Goal: Task Accomplishment & Management: Use online tool/utility

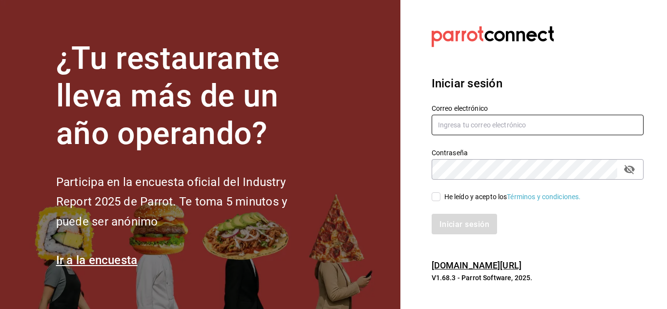
type input "mochomos.puebla@grupocosteno.com"
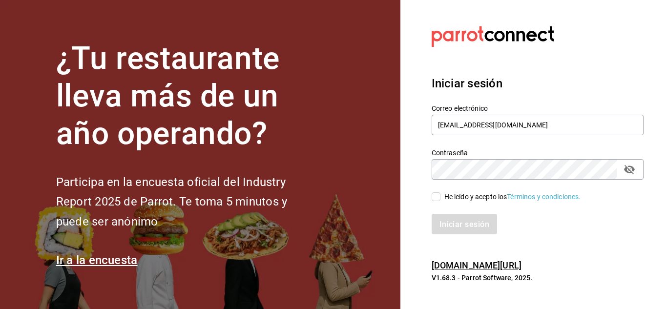
click at [435, 195] on input "He leído y acepto los Términos y condiciones." at bounding box center [435, 196] width 9 height 9
checkbox input "true"
click at [446, 220] on font "Iniciar sesión" at bounding box center [465, 223] width 50 height 9
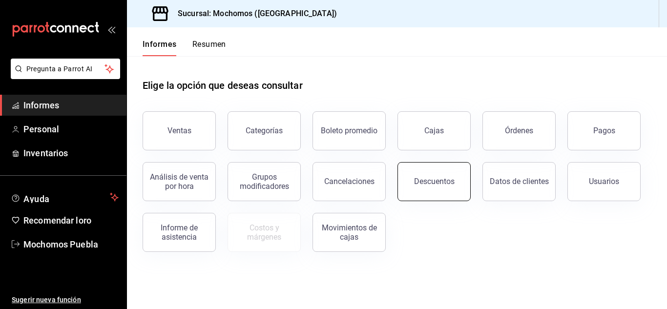
click at [424, 177] on font "Descuentos" at bounding box center [434, 181] width 41 height 9
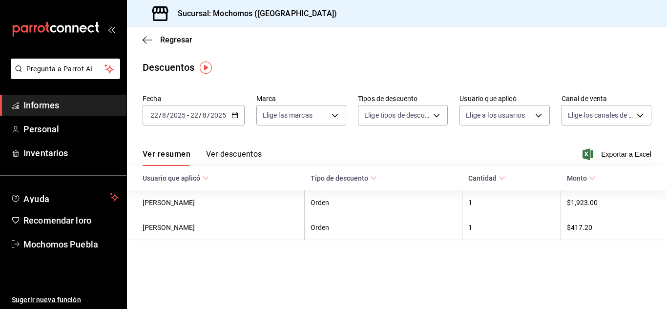
click at [231, 113] on icon "button" at bounding box center [234, 115] width 7 height 7
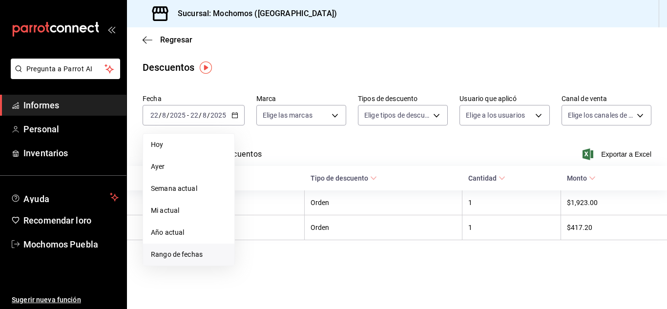
click at [185, 254] on font "Rango de fechas" at bounding box center [177, 254] width 52 height 8
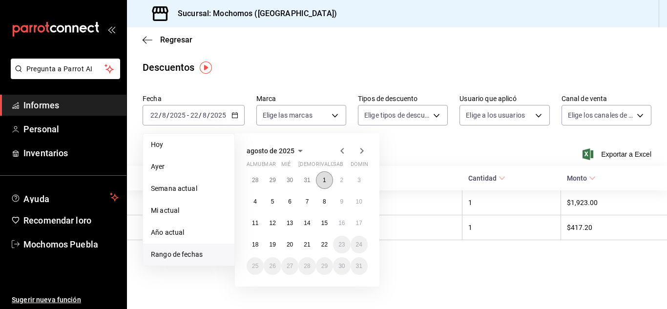
click at [322, 178] on button "1" at bounding box center [324, 180] width 17 height 18
click at [323, 246] on font "22" at bounding box center [324, 244] width 6 height 7
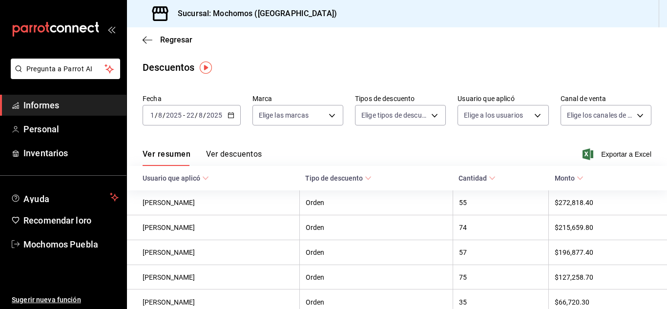
click at [230, 111] on div "2025-08-01 1 / 8 / 2025 - 2025-08-22 22 / 8 / 2025" at bounding box center [192, 115] width 98 height 21
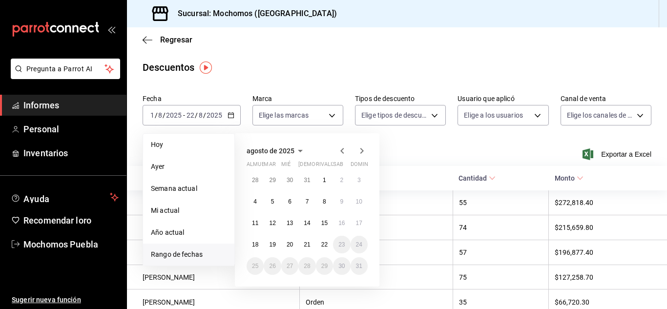
click at [261, 44] on div "Regresar" at bounding box center [397, 39] width 540 height 25
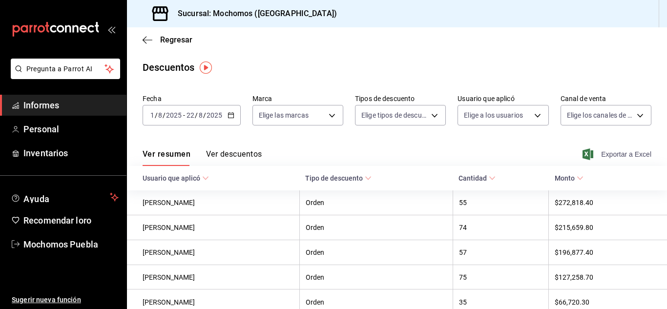
click at [590, 152] on span "Exportar a Excel" at bounding box center [617, 154] width 67 height 12
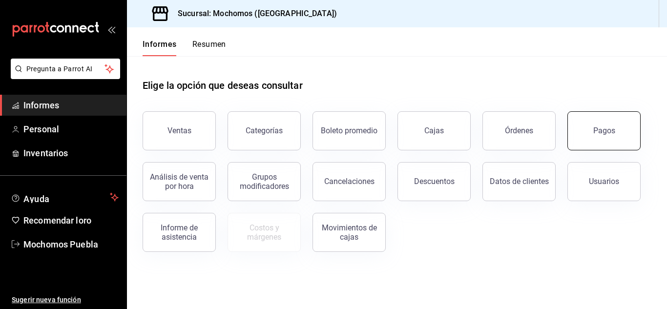
click at [624, 135] on button "Pagos" at bounding box center [603, 130] width 73 height 39
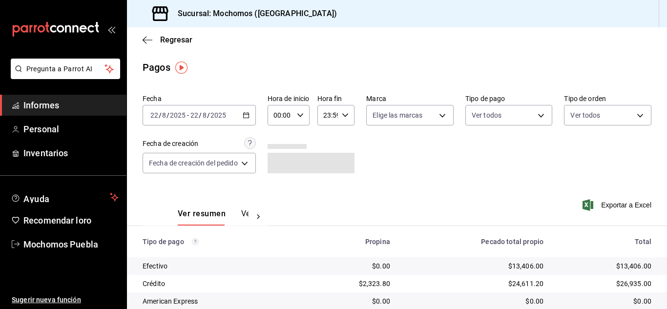
click at [250, 111] on div "[DATE] [DATE] - [DATE] [DATE]" at bounding box center [199, 115] width 113 height 21
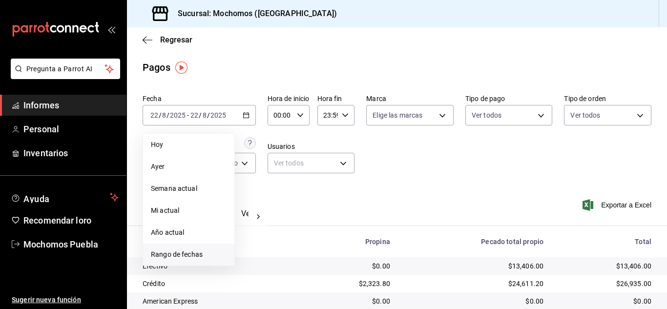
click at [172, 252] on font "Rango de fechas" at bounding box center [177, 254] width 52 height 8
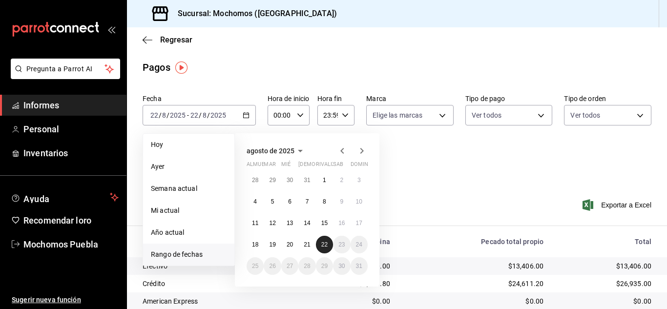
click at [327, 238] on button "22" at bounding box center [324, 245] width 17 height 18
drag, startPoint x: 474, startPoint y: 197, endPoint x: 432, endPoint y: 194, distance: 42.1
click at [474, 197] on div "Ver resumen Ver pagos Exportar a Excel" at bounding box center [397, 211] width 540 height 52
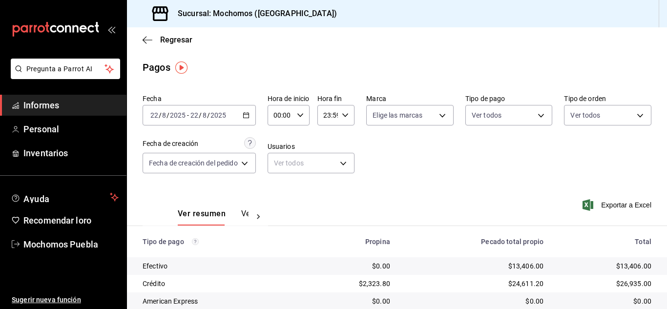
click at [308, 111] on div "00:00 Hora de inicio" at bounding box center [288, 115] width 42 height 21
click at [282, 179] on button "06" at bounding box center [280, 183] width 18 height 20
click at [433, 170] on div at bounding box center [333, 154] width 667 height 309
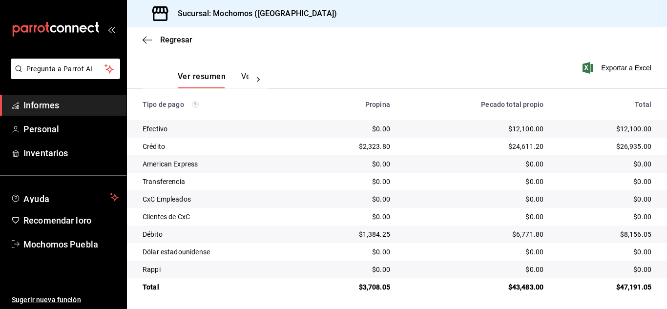
scroll to position [140, 0]
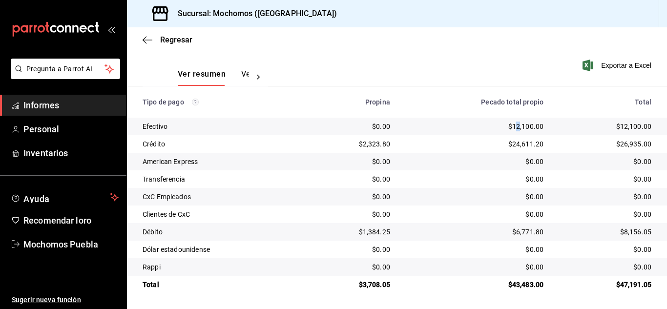
click at [515, 126] on font "$12,100.00" at bounding box center [526, 127] width 36 height 8
click at [508, 125] on font "$12,100.00" at bounding box center [526, 127] width 36 height 8
drag, startPoint x: 501, startPoint y: 125, endPoint x: 567, endPoint y: 130, distance: 66.1
click at [567, 130] on tr "Efectivo $0.00 $12,100.00 $12,100.00" at bounding box center [397, 127] width 540 height 18
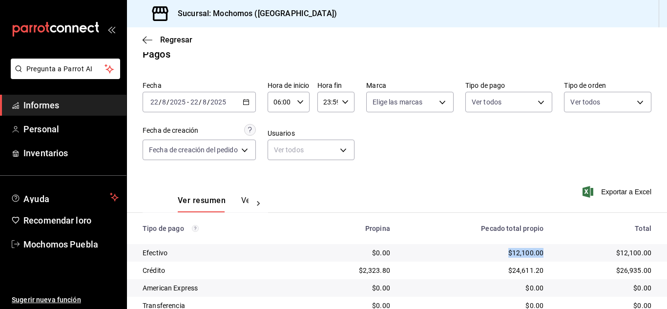
scroll to position [0, 0]
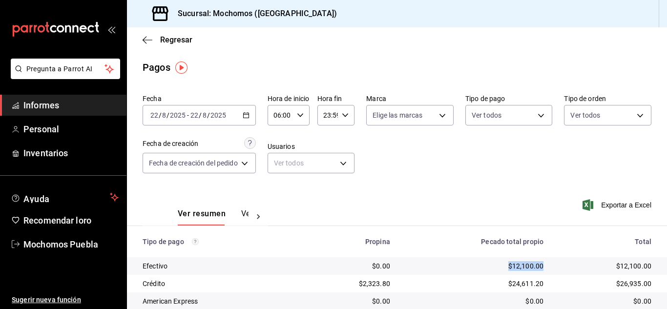
click at [302, 114] on icon "button" at bounding box center [300, 115] width 7 height 7
click at [280, 158] on button "07" at bounding box center [280, 164] width 18 height 20
type input "07:00"
click at [445, 171] on div at bounding box center [333, 154] width 667 height 309
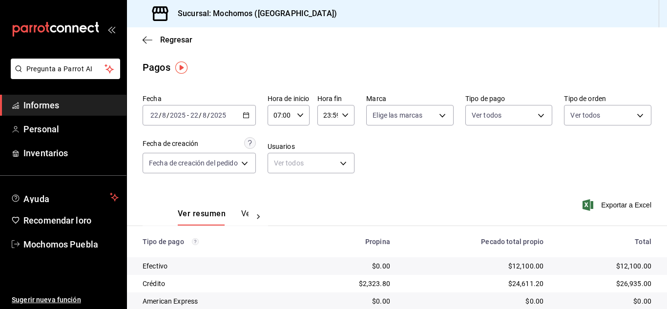
click at [302, 112] on icon "button" at bounding box center [300, 115] width 7 height 7
click at [282, 162] on font "08" at bounding box center [280, 164] width 8 height 8
type input "08:00"
click at [536, 179] on div at bounding box center [333, 154] width 667 height 309
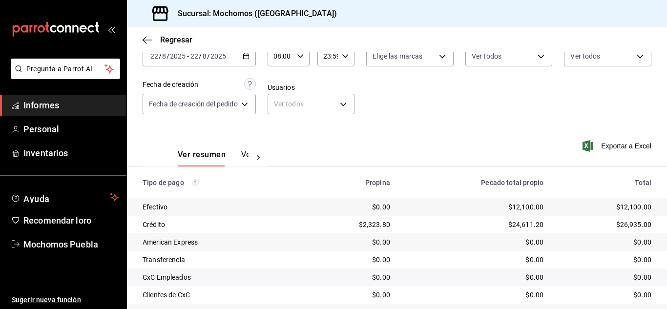
scroll to position [140, 0]
